Goal: Task Accomplishment & Management: Manage account settings

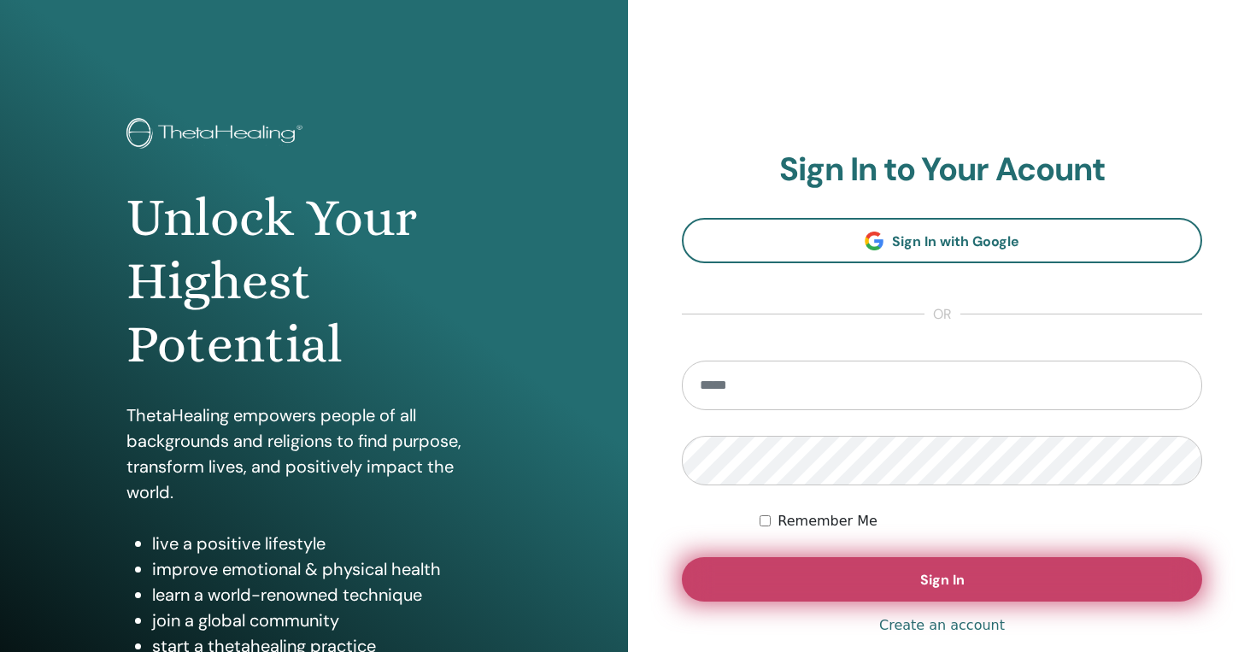
type input "**********"
click at [922, 579] on span "Sign In" at bounding box center [942, 580] width 44 height 18
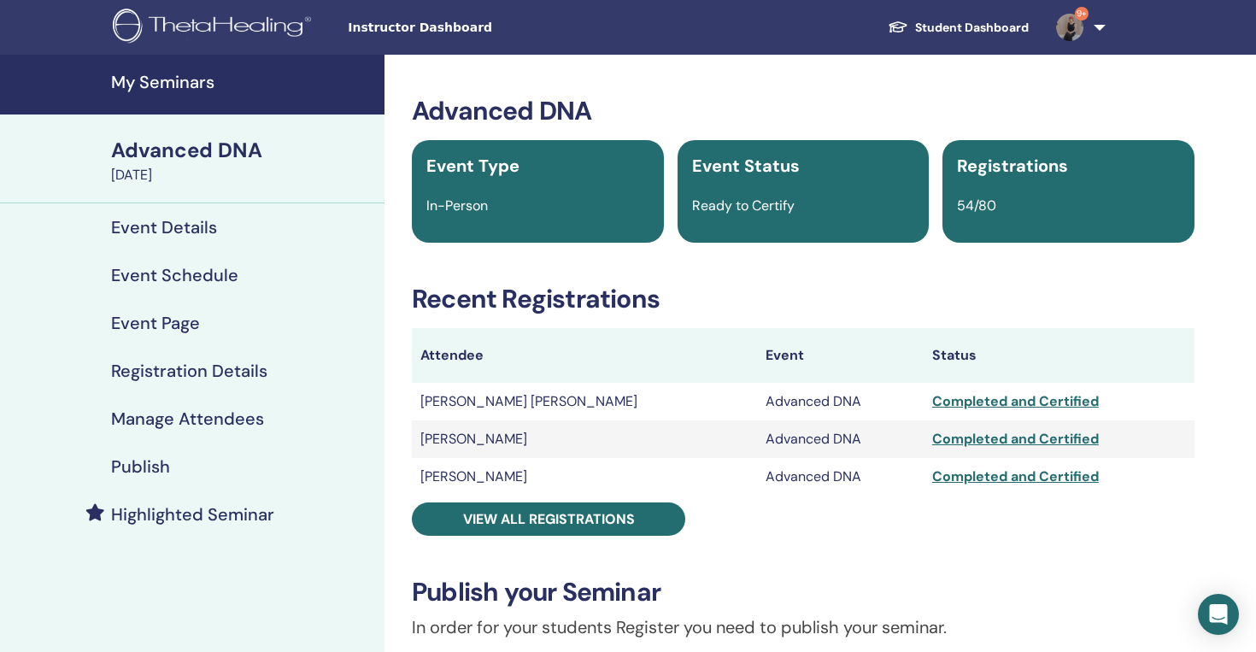
click at [172, 79] on h4 "My Seminars" at bounding box center [242, 82] width 263 height 21
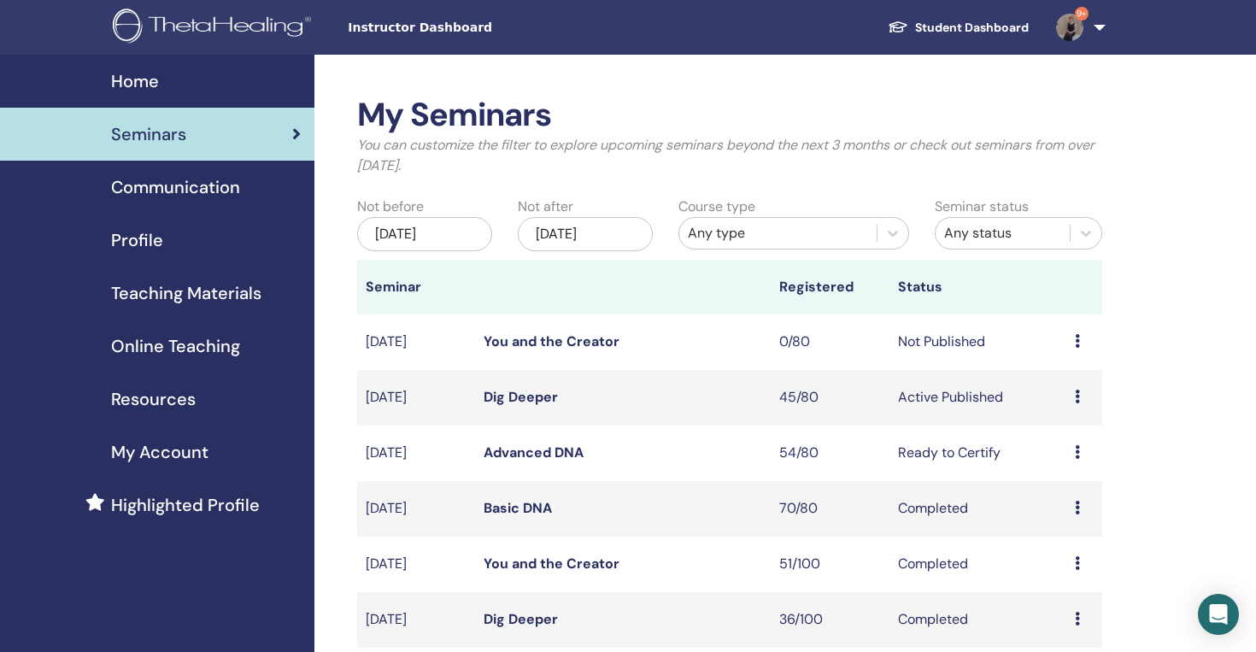
click at [522, 392] on link "Dig Deeper" at bounding box center [520, 397] width 74 height 18
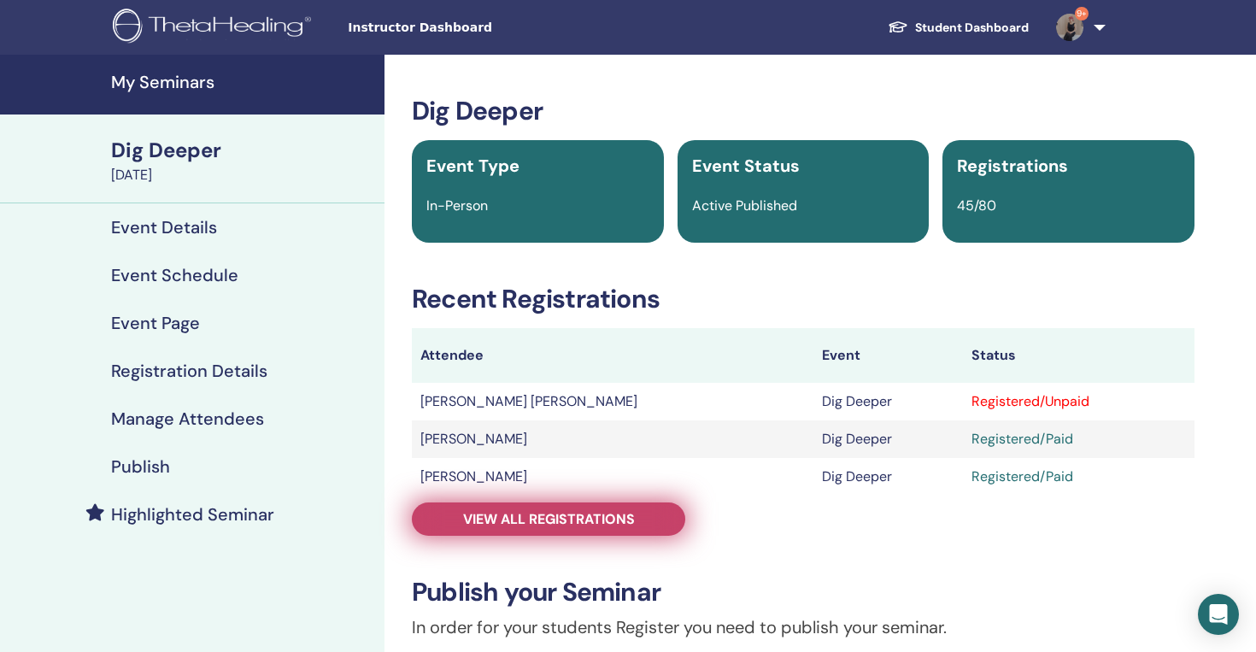
click at [613, 517] on span "View all registrations" at bounding box center [549, 519] width 172 height 18
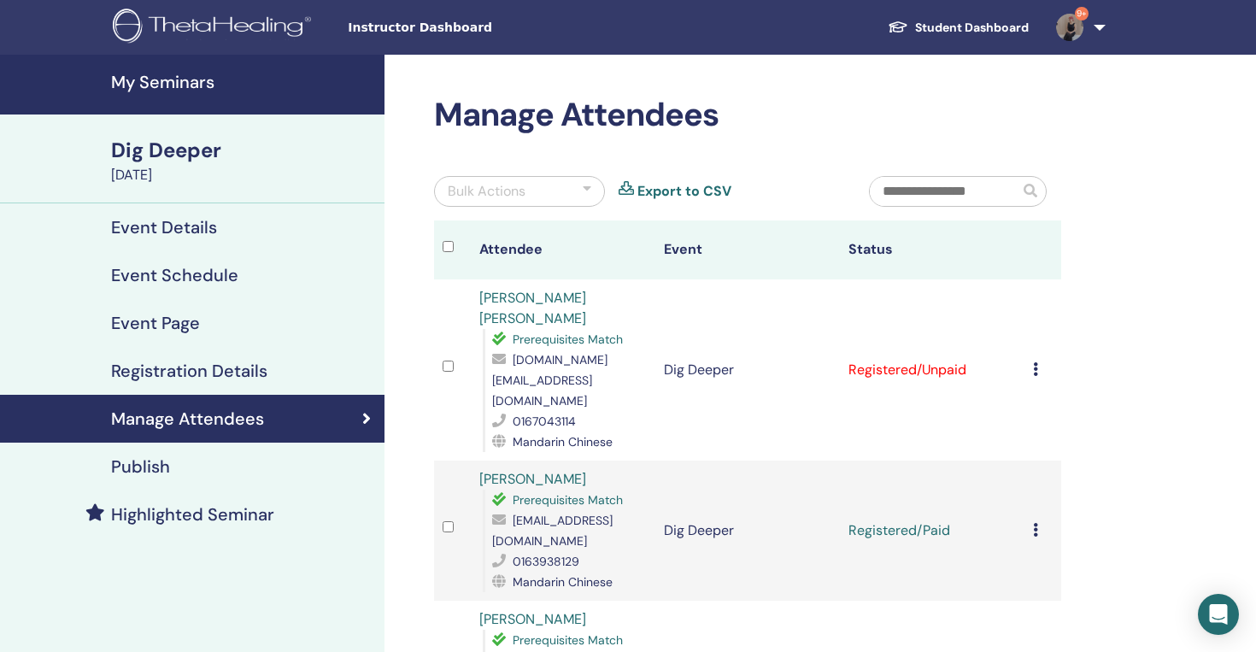
click at [1034, 362] on icon at bounding box center [1035, 369] width 5 height 14
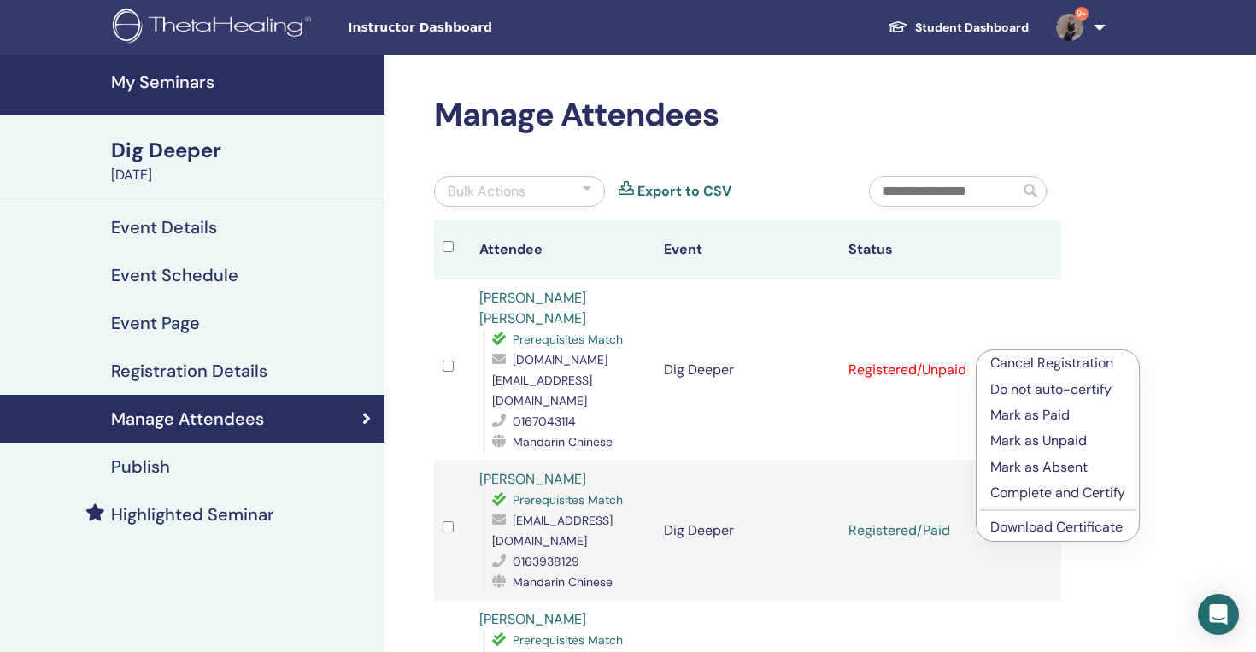
click at [1025, 418] on p "Mark as Paid" at bounding box center [1057, 415] width 135 height 21
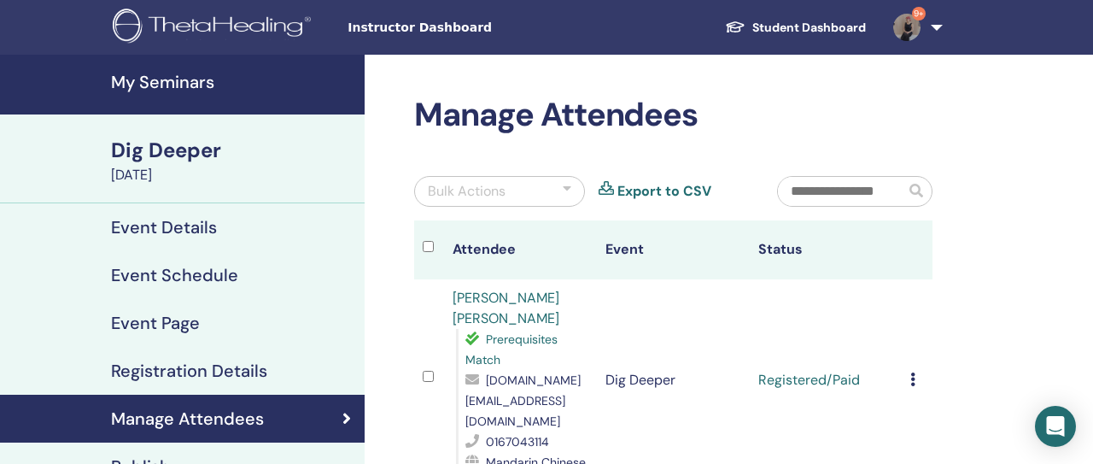
click at [150, 82] on h4 "My Seminars" at bounding box center [232, 82] width 243 height 21
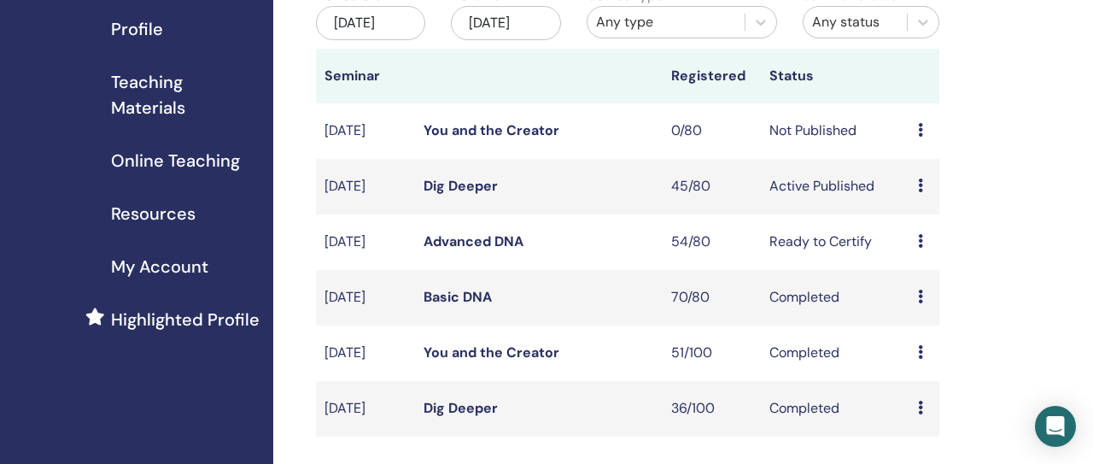
scroll to position [226, 0]
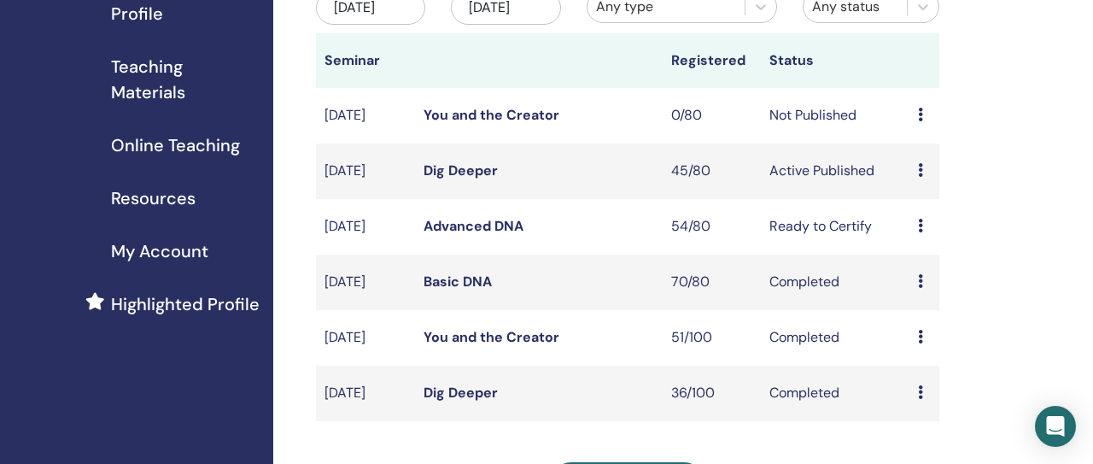
click at [445, 179] on link "Dig Deeper" at bounding box center [461, 170] width 74 height 18
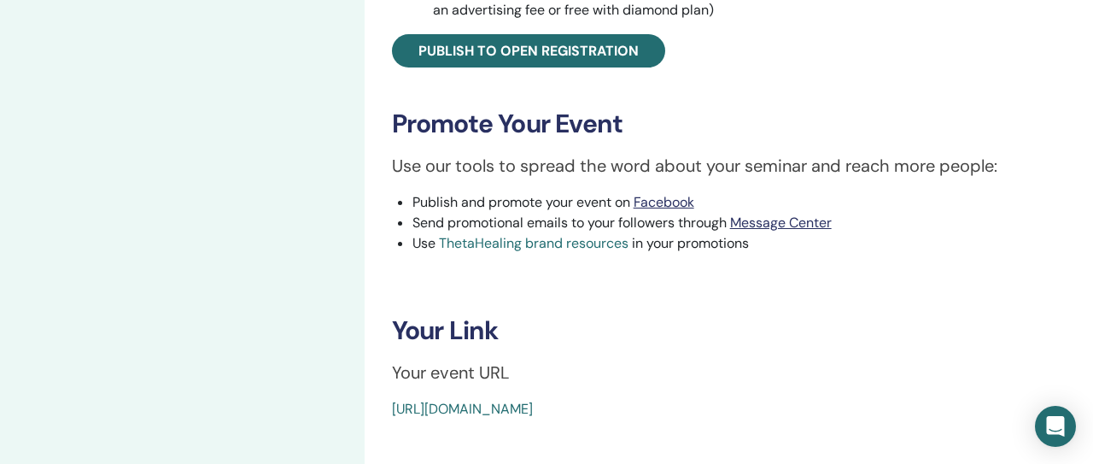
scroll to position [841, 0]
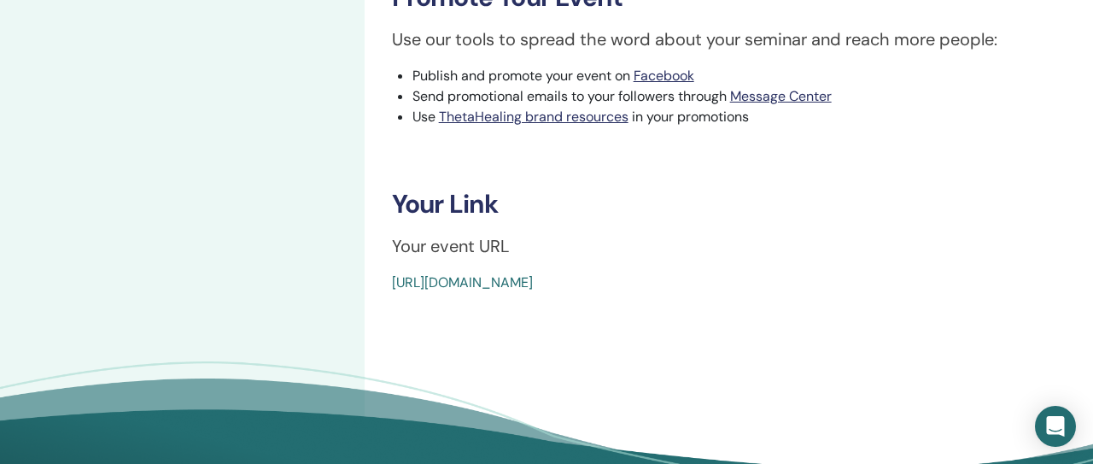
drag, startPoint x: 377, startPoint y: 287, endPoint x: 853, endPoint y: 305, distance: 476.1
copy link "https://www.thetahealing.com/seminar-376186-details.html"
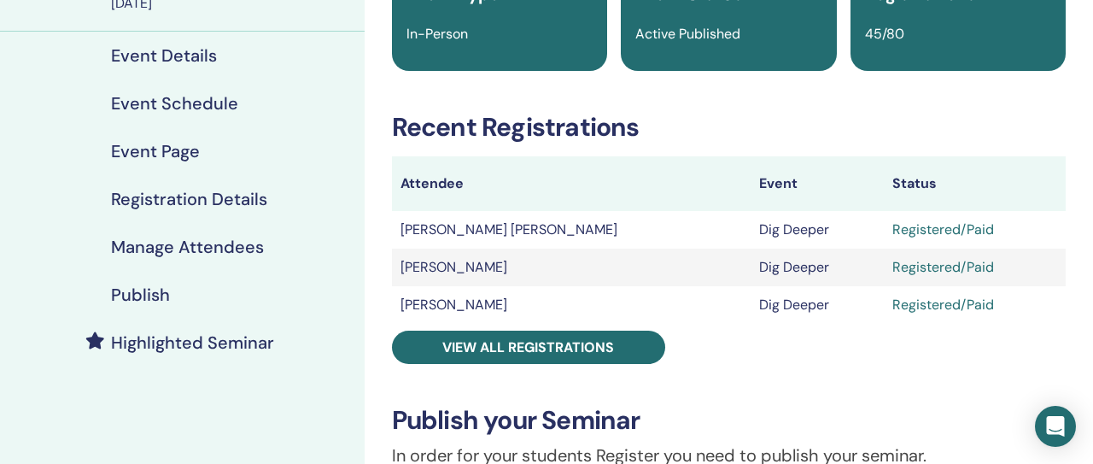
scroll to position [0, 0]
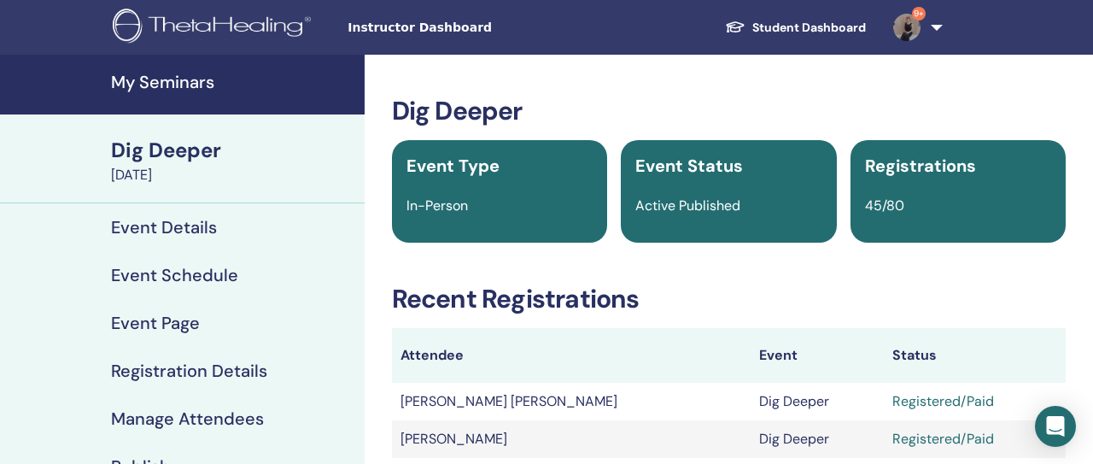
click at [179, 92] on h4 "My Seminars" at bounding box center [232, 82] width 243 height 21
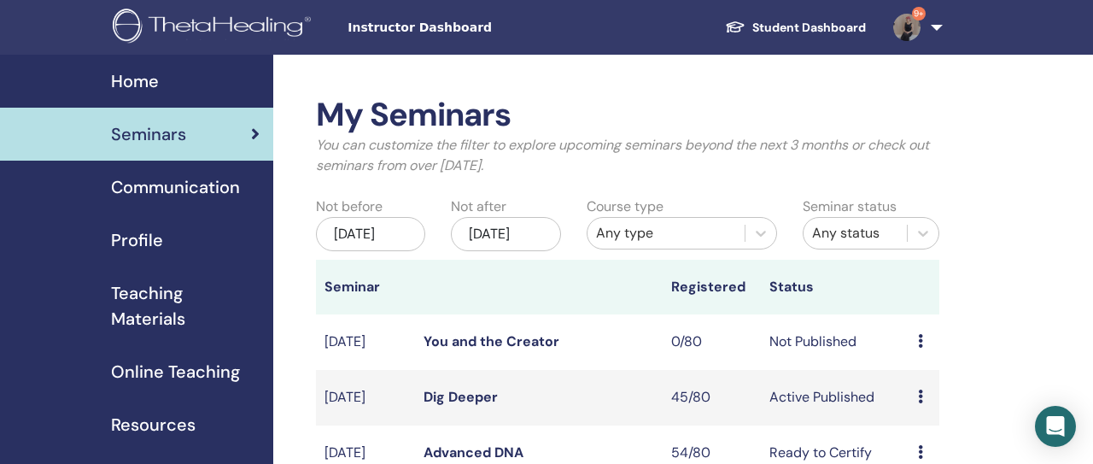
click at [511, 350] on link "You and the Creator" at bounding box center [492, 341] width 136 height 18
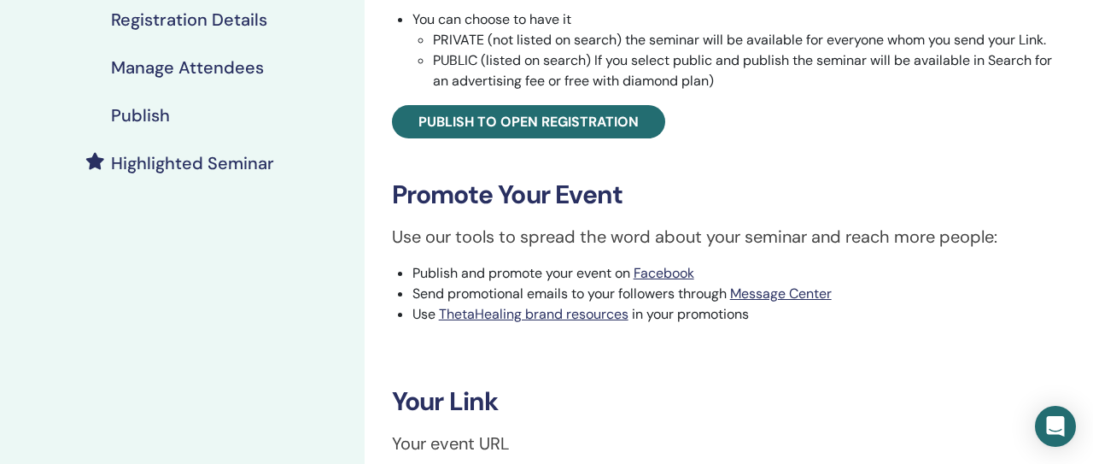
scroll to position [352, 0]
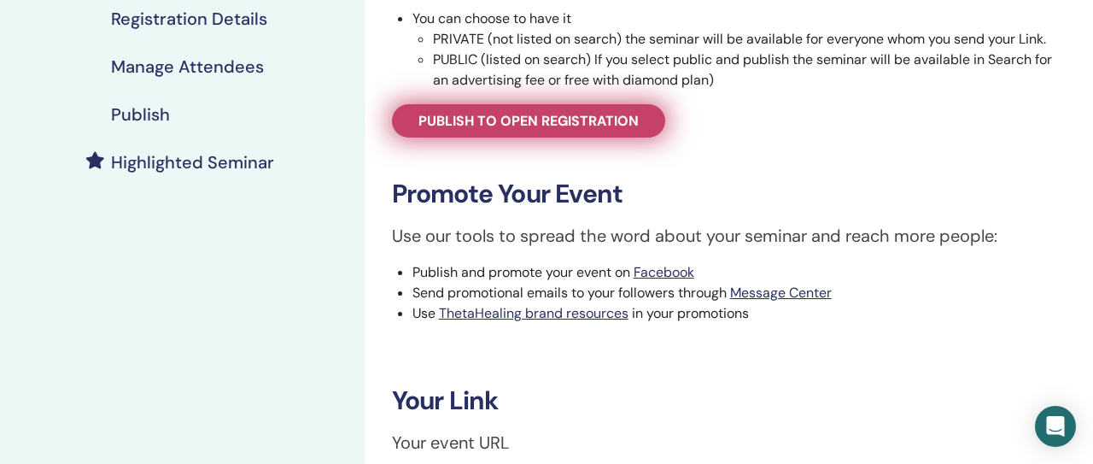
click at [590, 128] on span "Publish to open registration" at bounding box center [529, 121] width 220 height 18
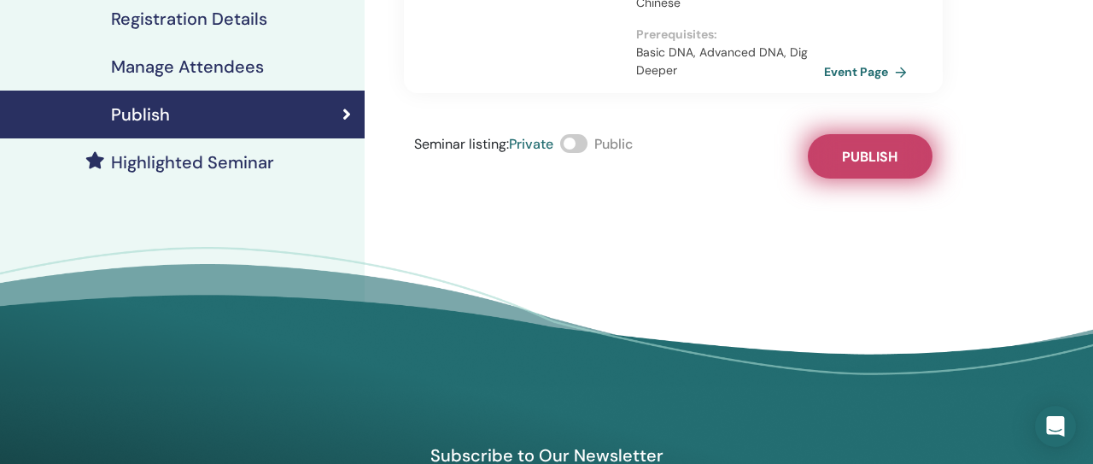
click at [904, 149] on button "Publish" at bounding box center [870, 156] width 125 height 44
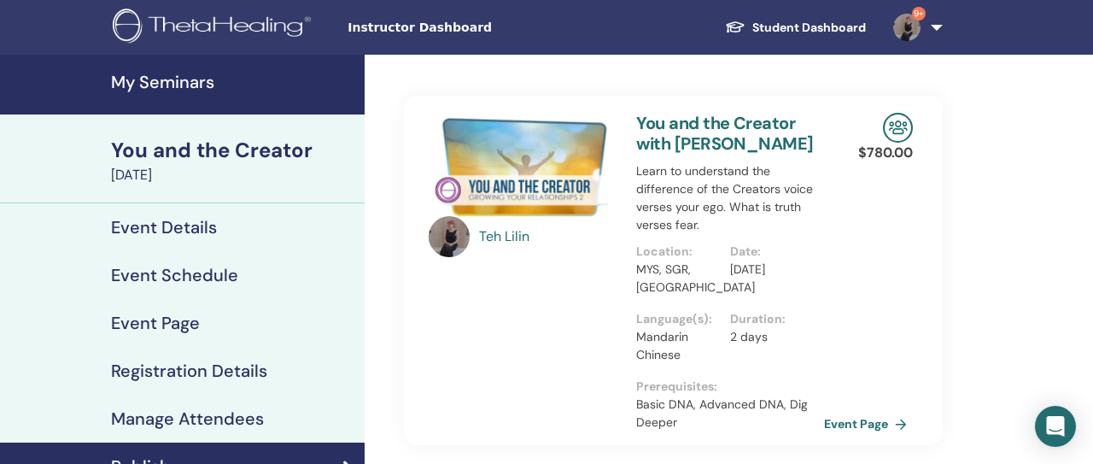
click at [189, 151] on div "You and the Creator" at bounding box center [232, 150] width 243 height 29
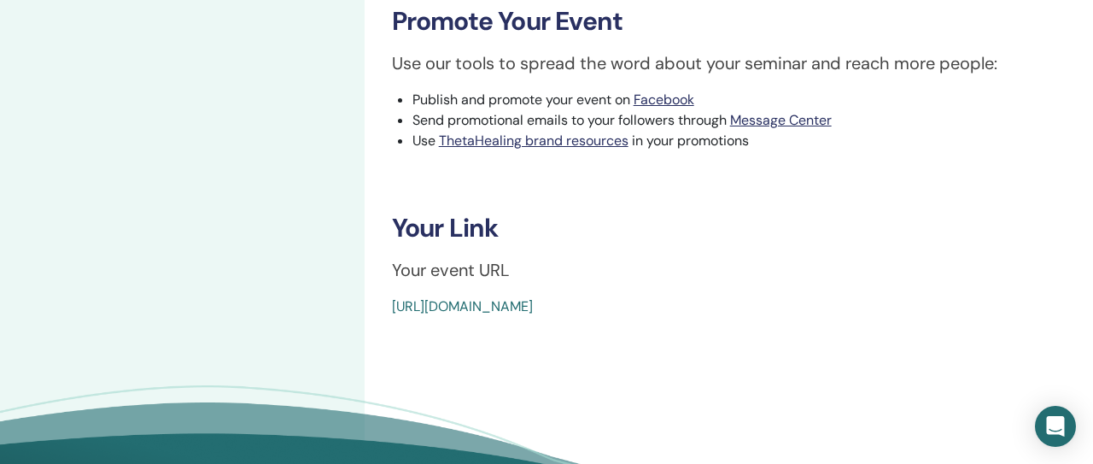
scroll to position [522, 0]
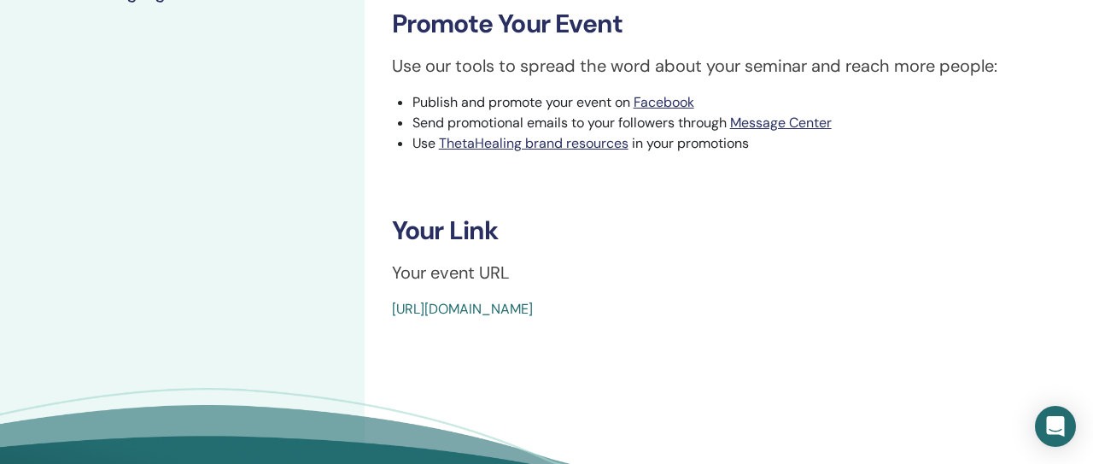
drag, startPoint x: 380, startPoint y: 317, endPoint x: 897, endPoint y: 335, distance: 517.1
click at [897, 335] on div "You and the Creator Event Type In-Person Event Status Not Published Registratio…" at bounding box center [729, 46] width 729 height 1026
copy link "https://www.thetahealing.com/seminar-376187-details.html"
click at [822, 265] on p "Your event URL" at bounding box center [729, 273] width 674 height 26
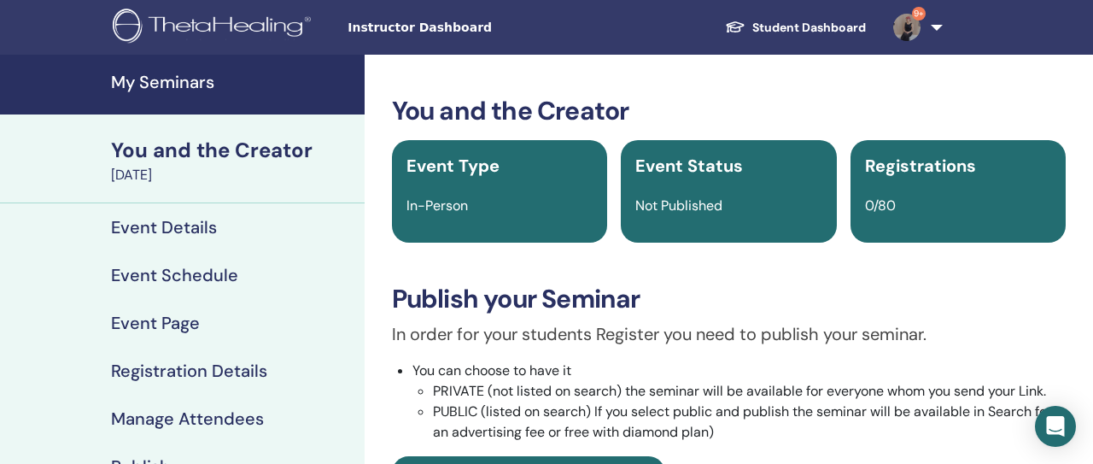
click at [182, 84] on h4 "My Seminars" at bounding box center [232, 82] width 243 height 21
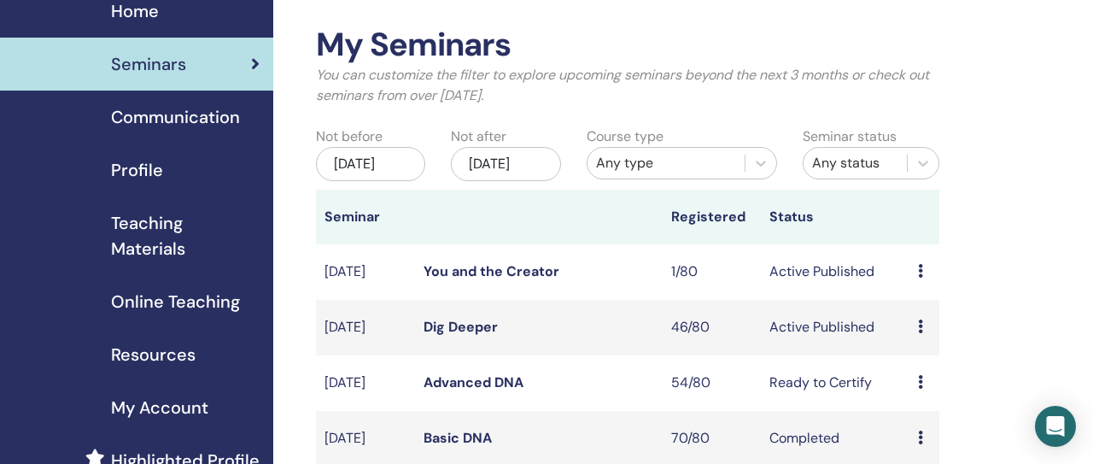
scroll to position [100, 0]
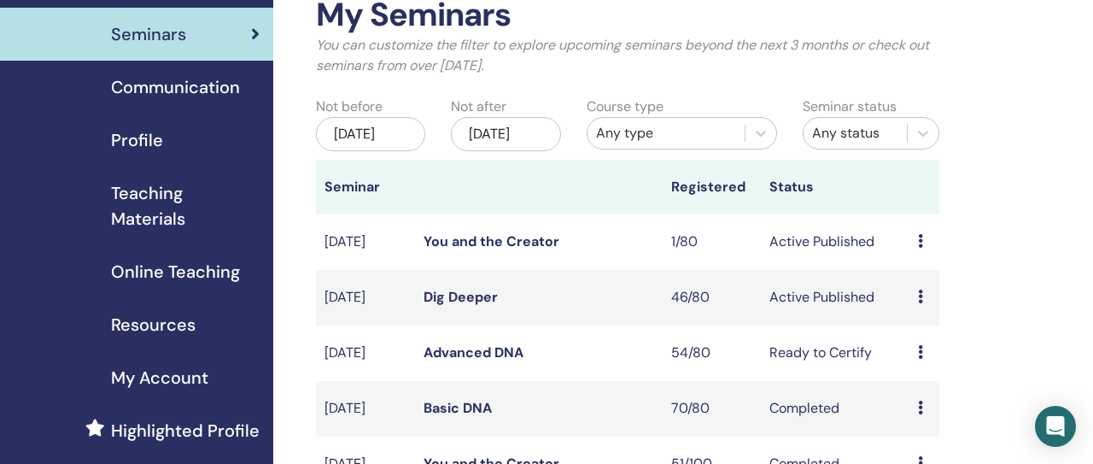
click at [460, 306] on link "Dig Deeper" at bounding box center [461, 297] width 74 height 18
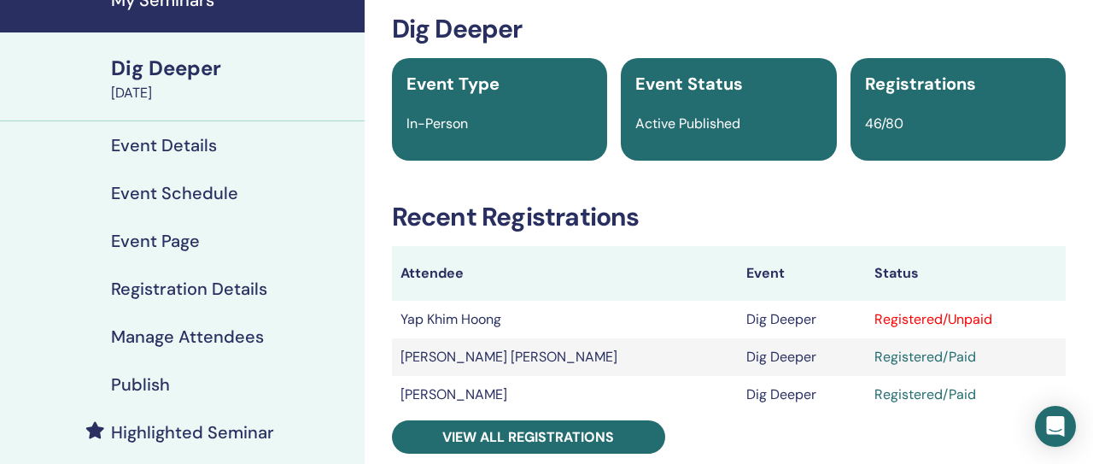
scroll to position [86, 0]
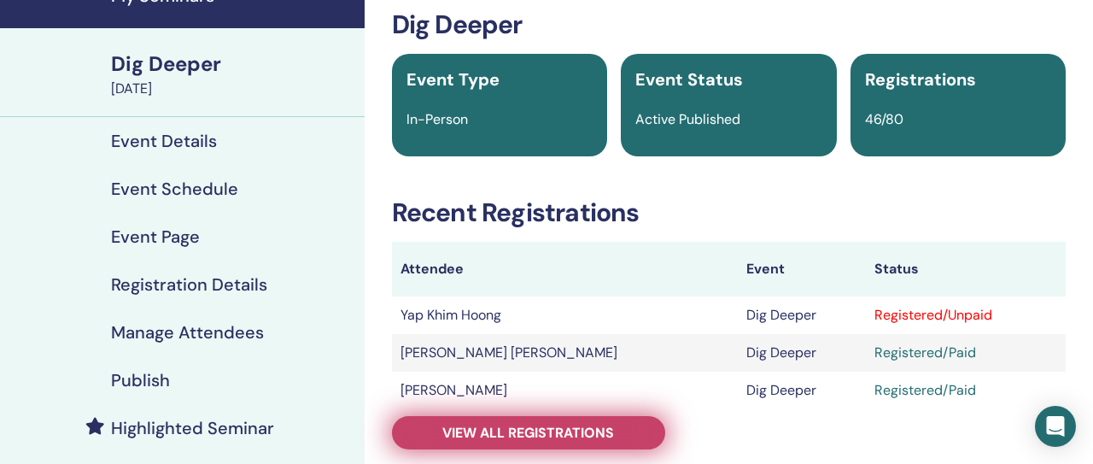
click at [566, 438] on span "View all registrations" at bounding box center [528, 433] width 172 height 18
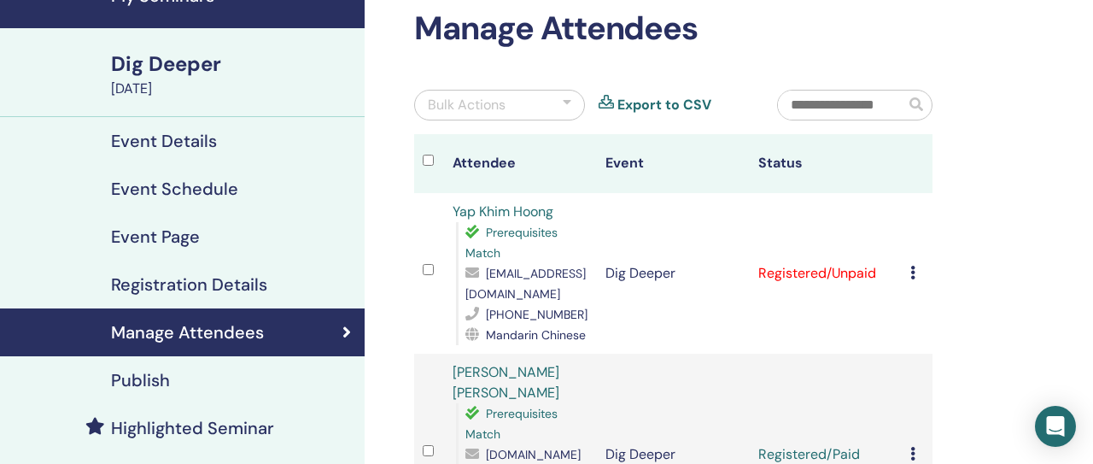
click at [914, 271] on icon at bounding box center [913, 273] width 5 height 14
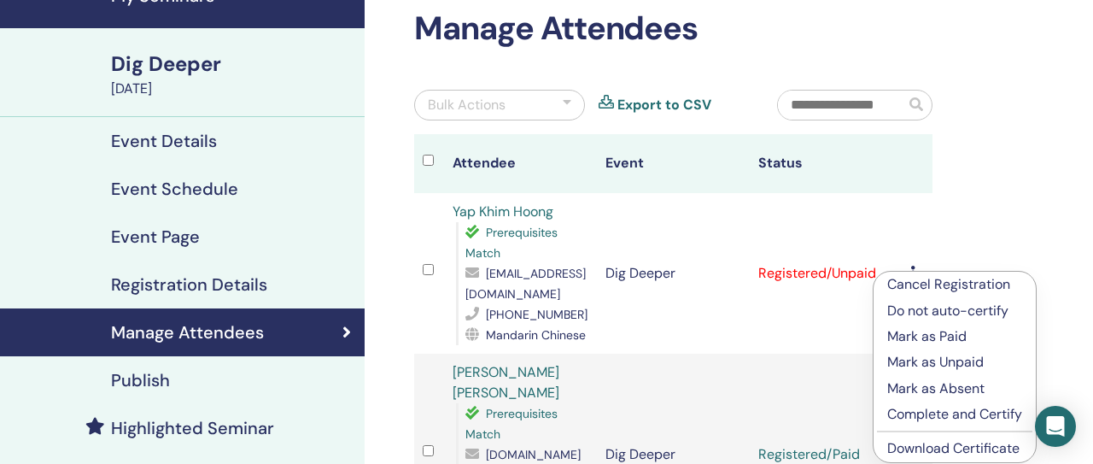
click at [929, 329] on p "Mark as Paid" at bounding box center [955, 336] width 135 height 21
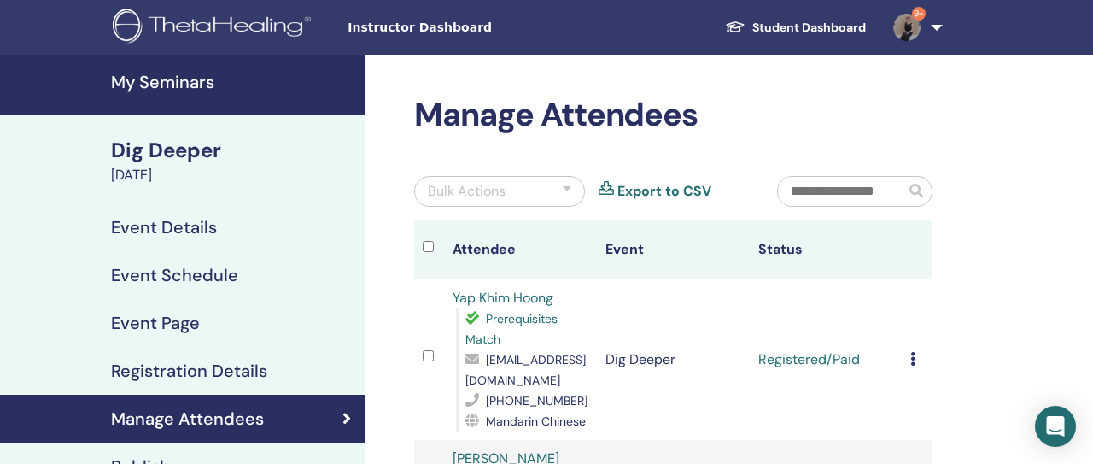
click at [172, 82] on h4 "My Seminars" at bounding box center [232, 82] width 243 height 21
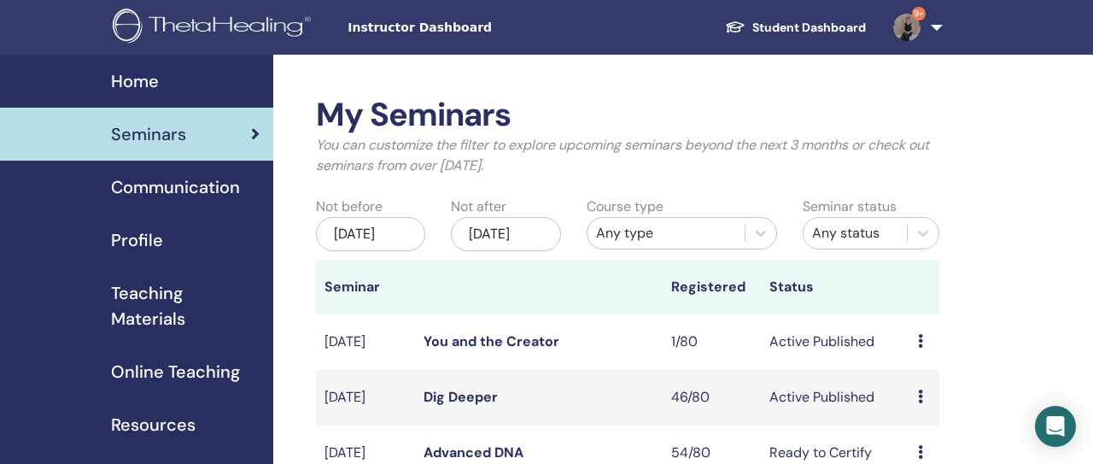
click at [463, 350] on link "You and the Creator" at bounding box center [492, 341] width 136 height 18
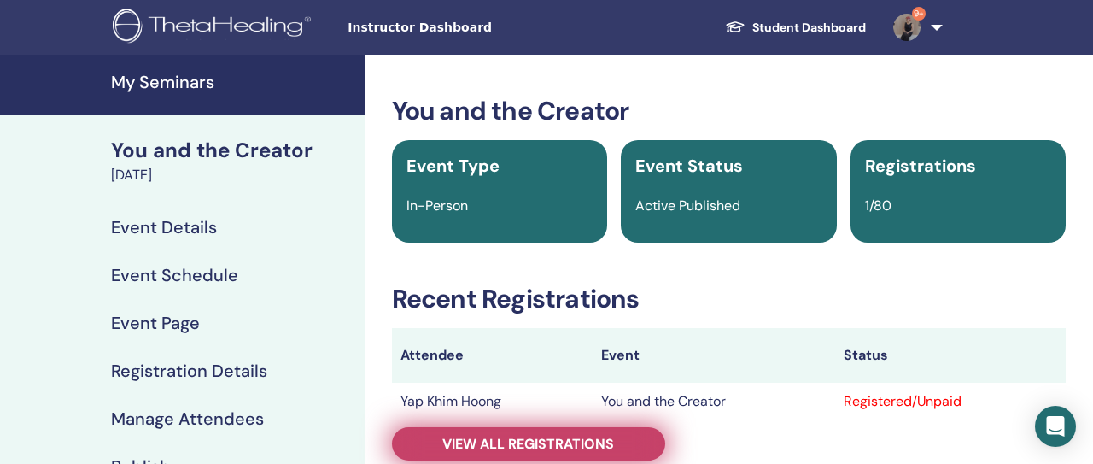
click at [626, 456] on link "View all registrations" at bounding box center [528, 443] width 273 height 33
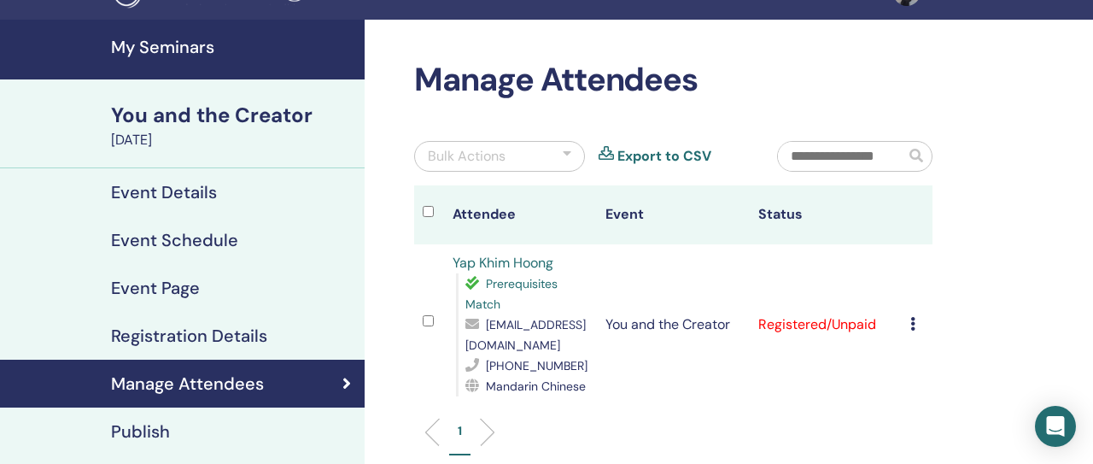
scroll to position [38, 0]
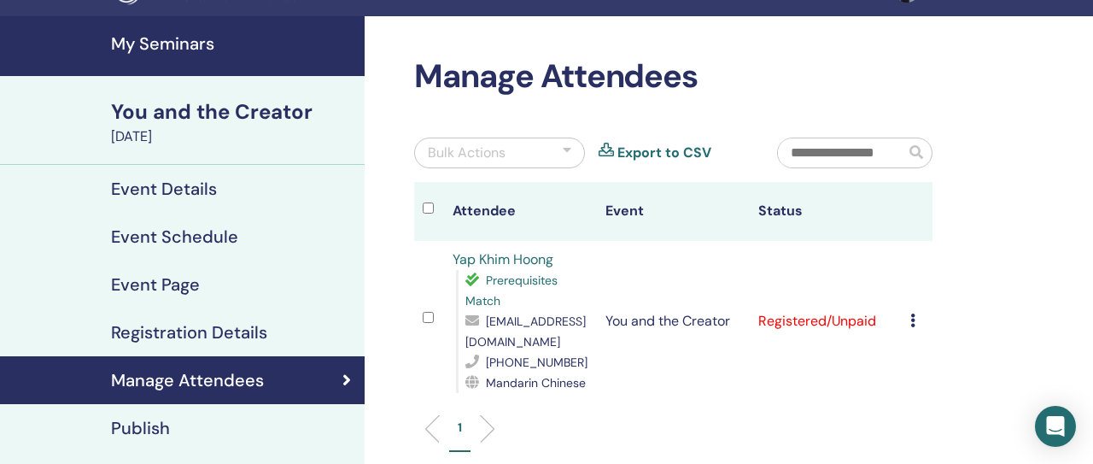
click at [913, 325] on icon at bounding box center [913, 320] width 5 height 14
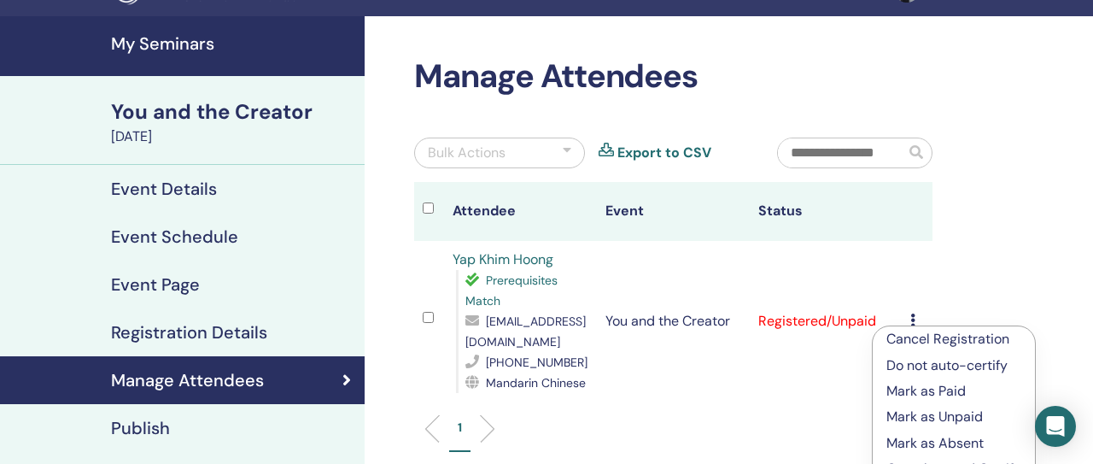
click at [930, 397] on p "Mark as Paid" at bounding box center [954, 391] width 135 height 21
